Goal: Check status: Check status

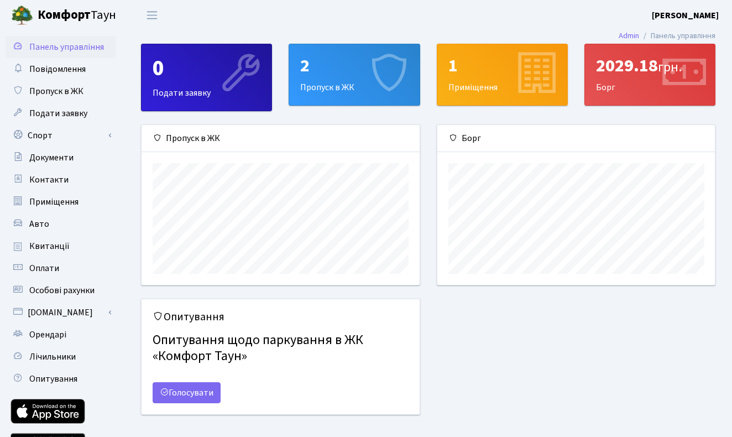
scroll to position [160, 278]
click at [613, 79] on div "2029.18 грн. [GEOGRAPHIC_DATA]" at bounding box center [650, 74] width 130 height 61
click at [630, 40] on link "Admin" at bounding box center [629, 36] width 20 height 12
click at [630, 56] on div "2029.18 грн." at bounding box center [651, 65] width 108 height 21
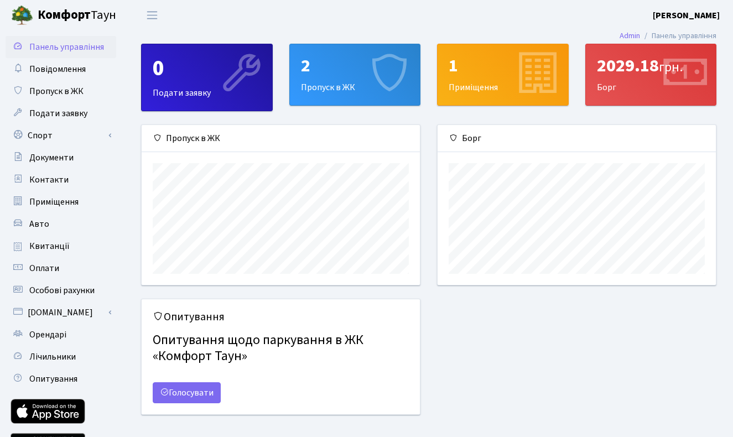
scroll to position [160, 278]
click at [630, 62] on div "2029.18 грн." at bounding box center [651, 65] width 108 height 21
click at [55, 245] on span "Квитанції" at bounding box center [49, 246] width 40 height 12
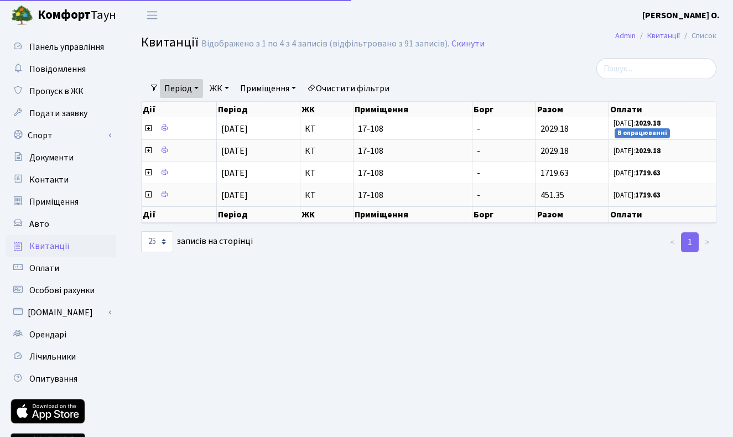
select select "25"
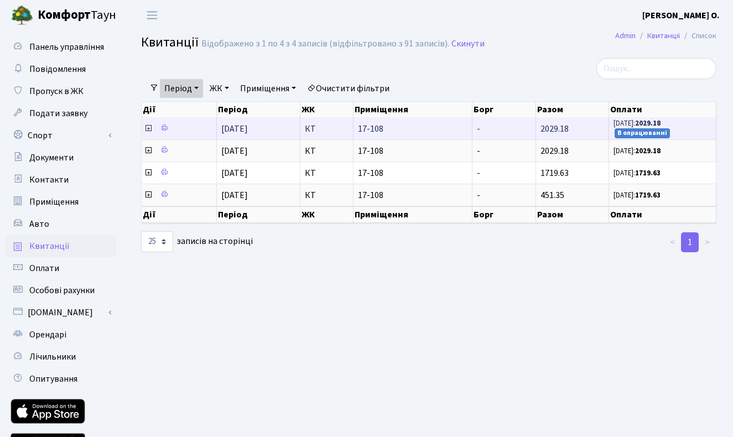
click at [649, 128] on span "18.08.25: 2029.18 В опрацюванні" at bounding box center [662, 128] width 98 height 20
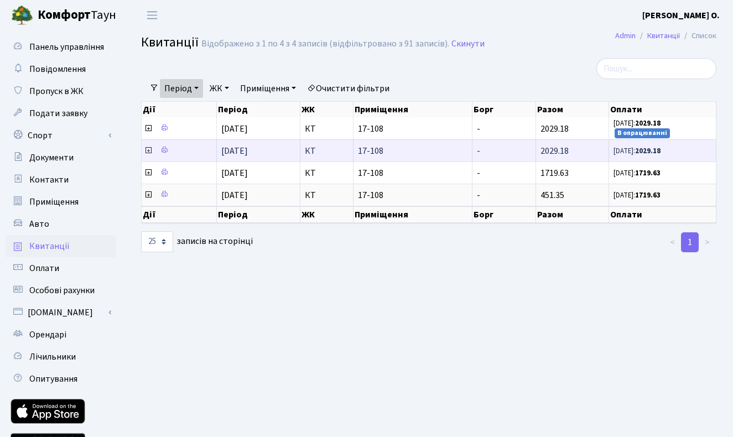
click at [644, 152] on b "2029.18" at bounding box center [647, 151] width 25 height 10
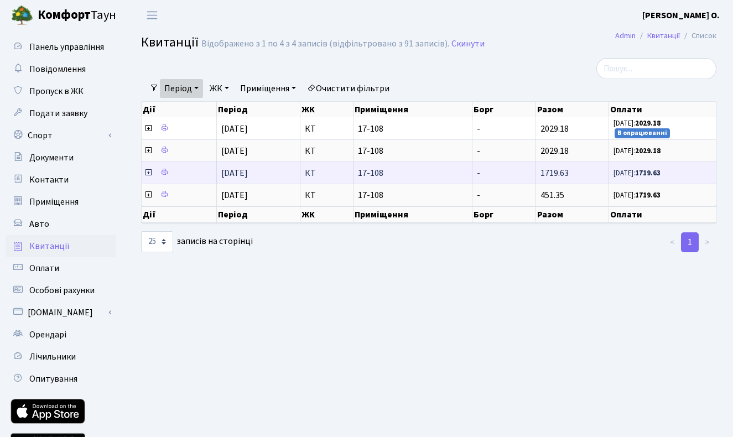
click at [520, 163] on td "-" at bounding box center [504, 172] width 64 height 22
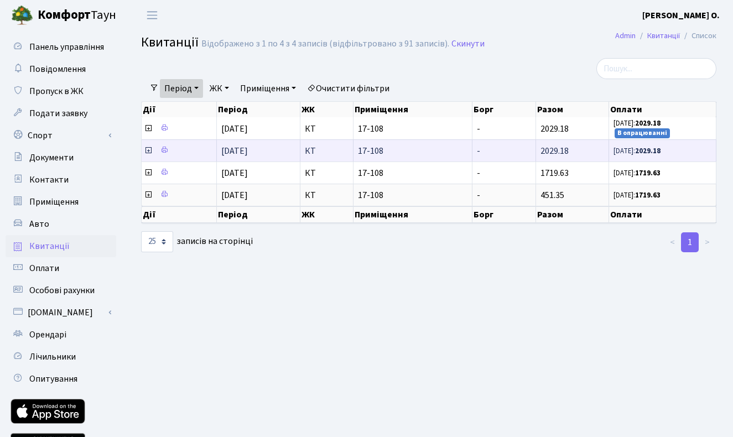
click at [520, 150] on td "-" at bounding box center [504, 150] width 64 height 22
